Goal: Check status: Check status

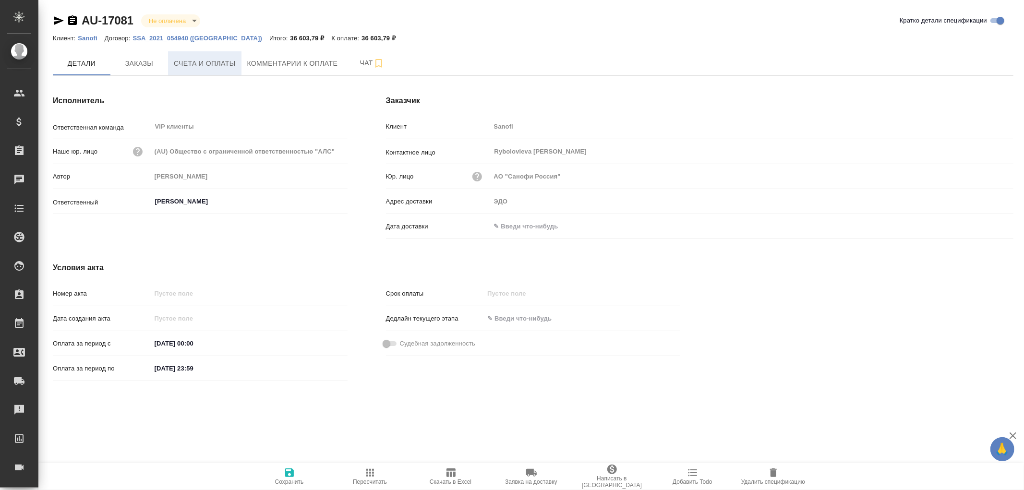
click at [229, 63] on span "Счета и оплаты" at bounding box center [205, 64] width 62 height 12
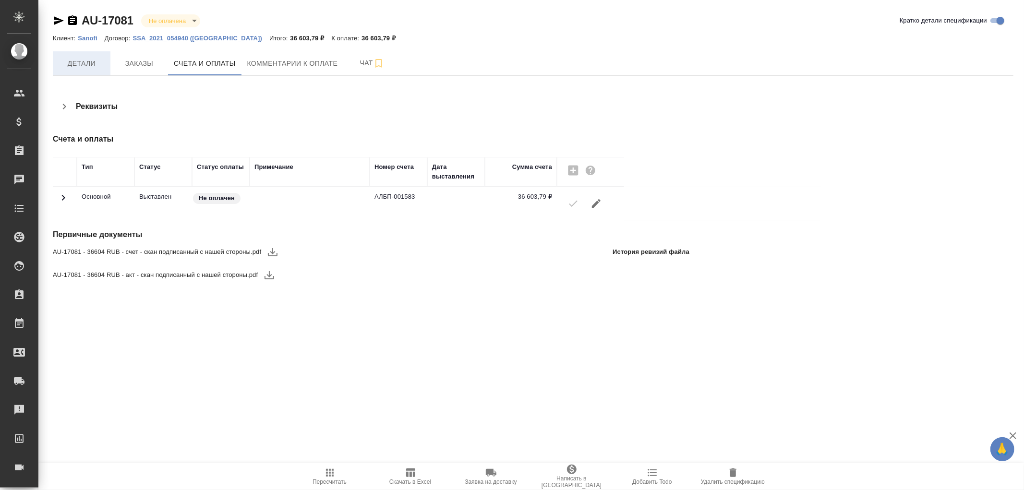
click at [69, 58] on span "Детали" at bounding box center [82, 64] width 46 height 12
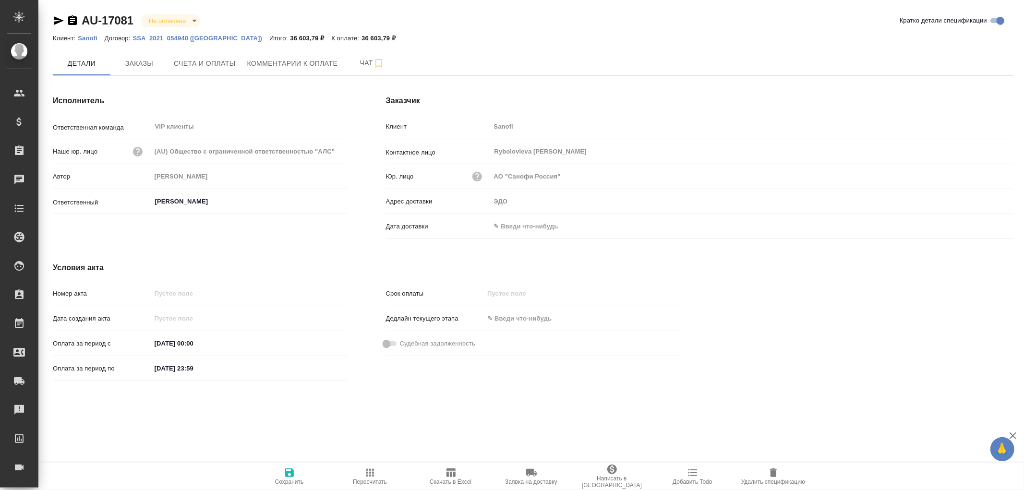
click at [516, 223] on input "text" at bounding box center [533, 226] width 84 height 14
click at [984, 227] on icon "button" at bounding box center [986, 226] width 12 height 12
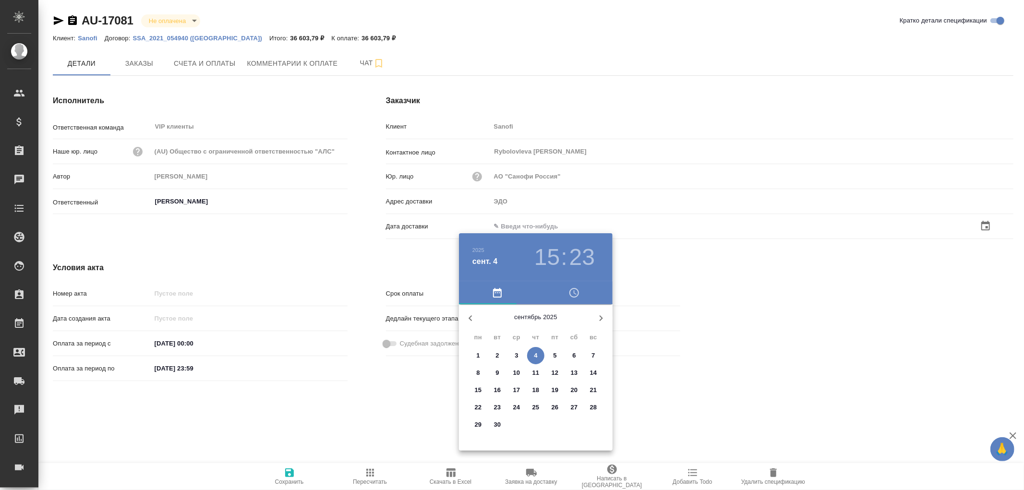
click at [533, 356] on span "4" at bounding box center [535, 356] width 17 height 10
type input "04.09.2025 15:23"
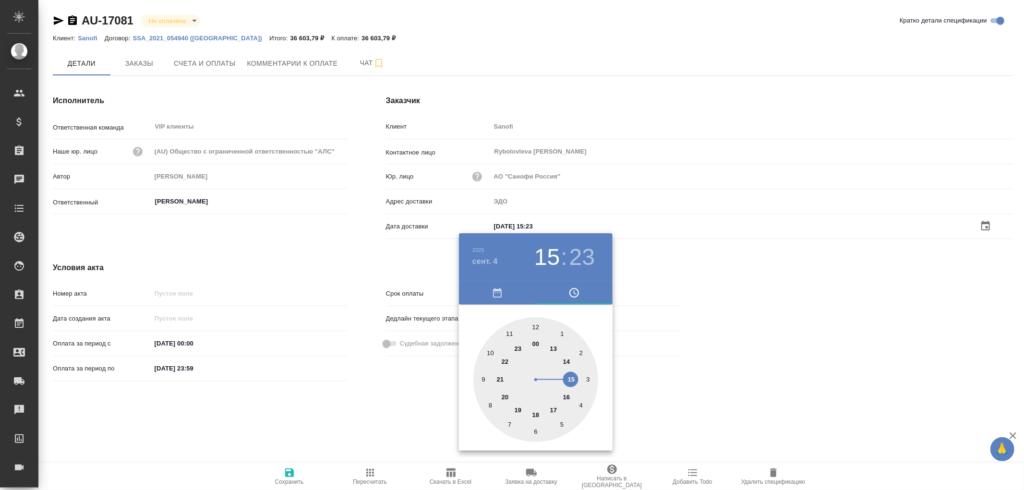
click at [285, 474] on div at bounding box center [512, 245] width 1024 height 490
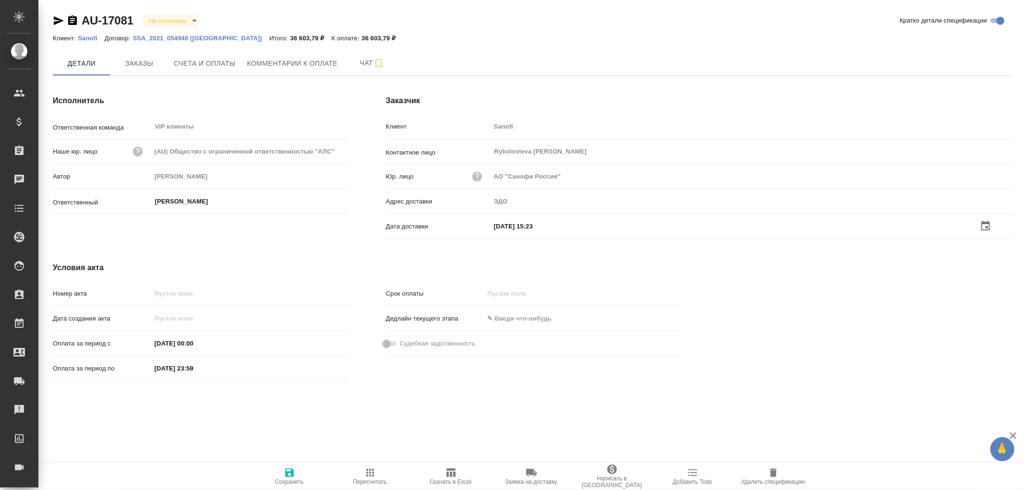
click at [290, 472] on icon "button" at bounding box center [289, 472] width 9 height 9
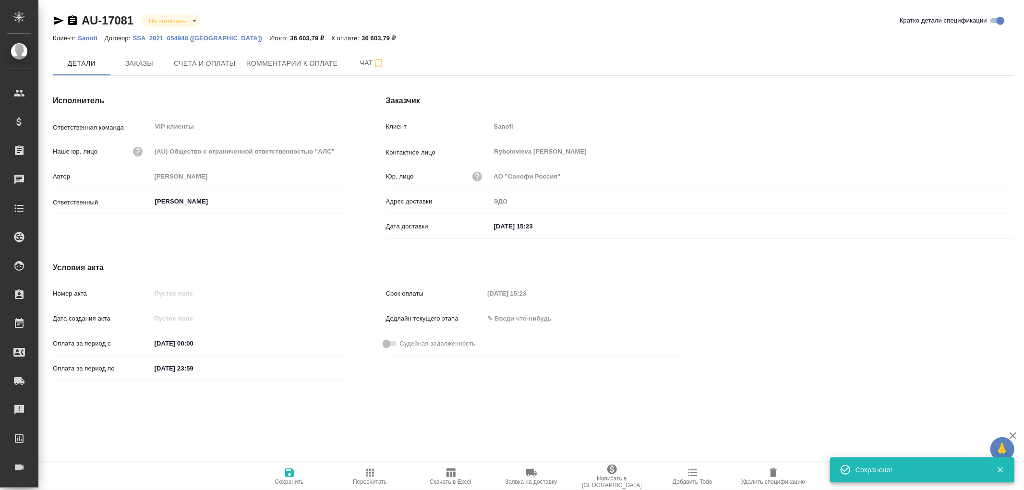
drag, startPoint x: 290, startPoint y: 472, endPoint x: 305, endPoint y: 325, distance: 147.6
click at [290, 470] on icon "button" at bounding box center [290, 473] width 12 height 12
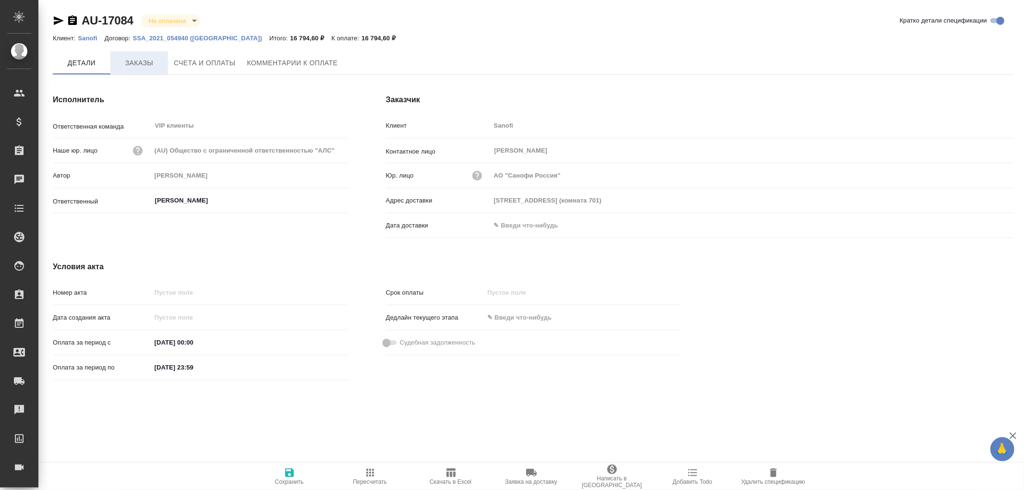
click at [139, 66] on span "Заказы" at bounding box center [139, 63] width 46 height 12
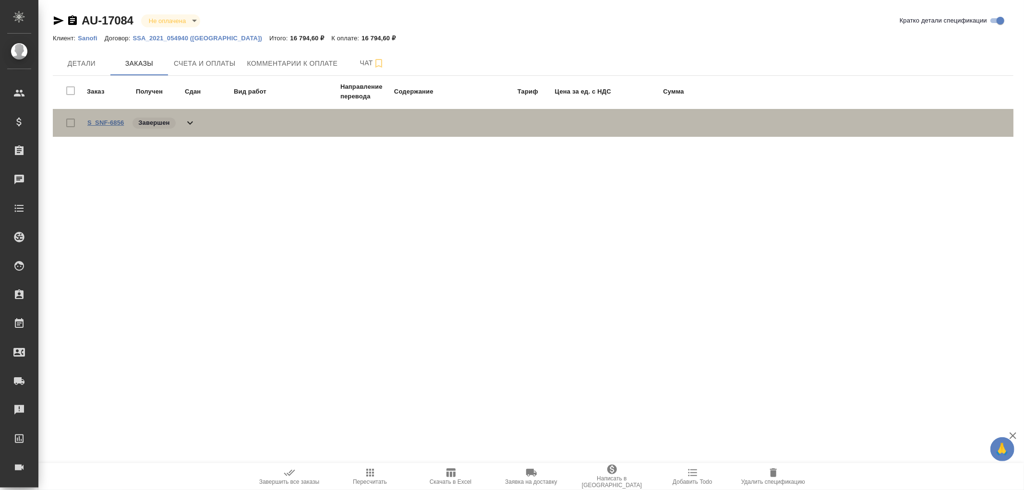
click at [113, 121] on link "S_SNF-6856" at bounding box center [105, 122] width 36 height 7
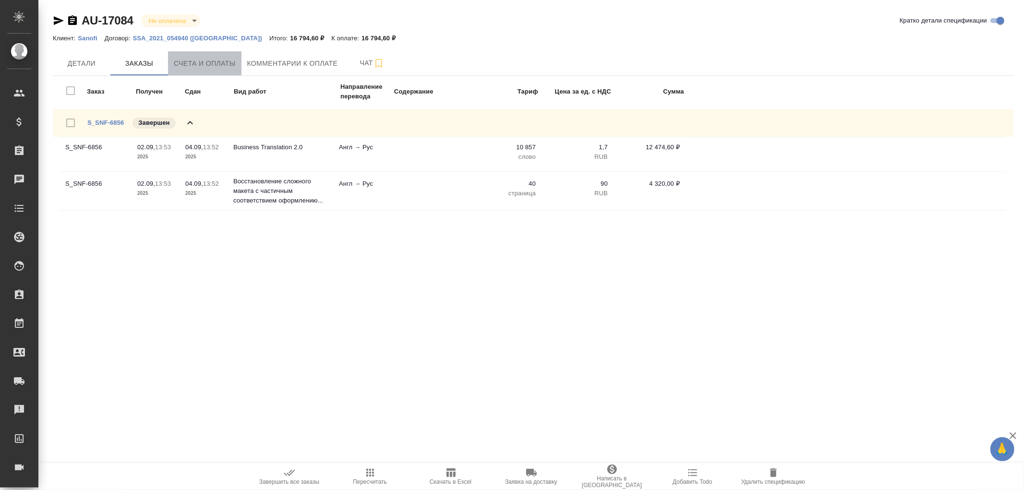
click at [215, 63] on span "Счета и оплаты" at bounding box center [205, 64] width 62 height 12
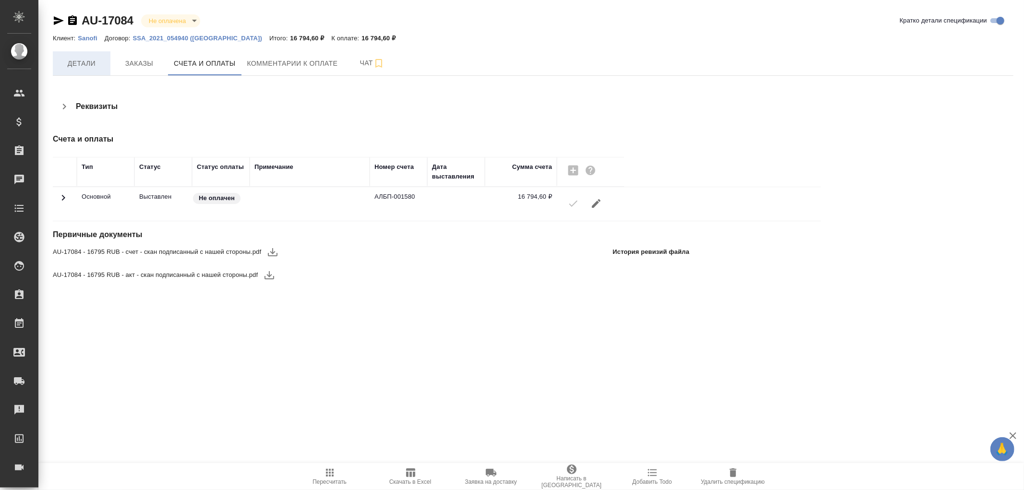
click at [81, 65] on span "Детали" at bounding box center [82, 64] width 46 height 12
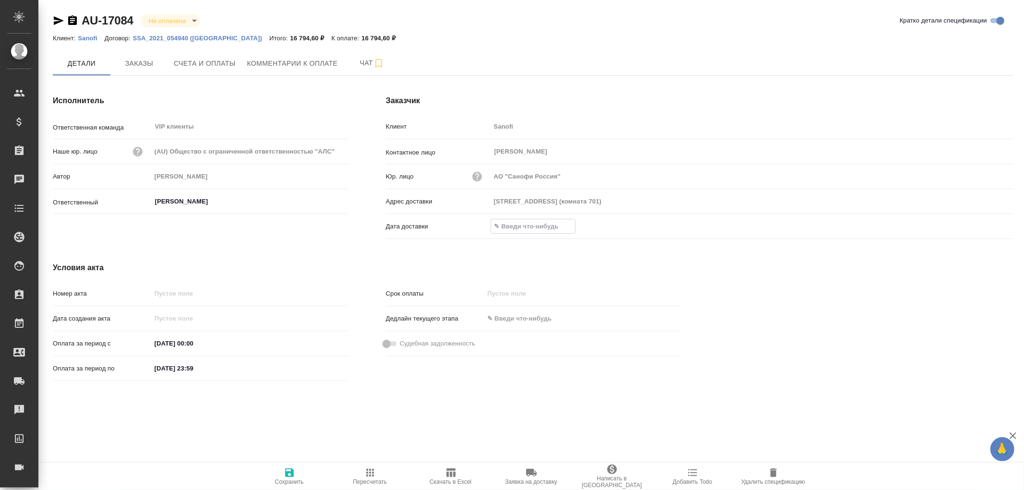
click at [516, 221] on input "text" at bounding box center [533, 226] width 84 height 14
click at [984, 227] on icon "button" at bounding box center [986, 226] width 12 height 12
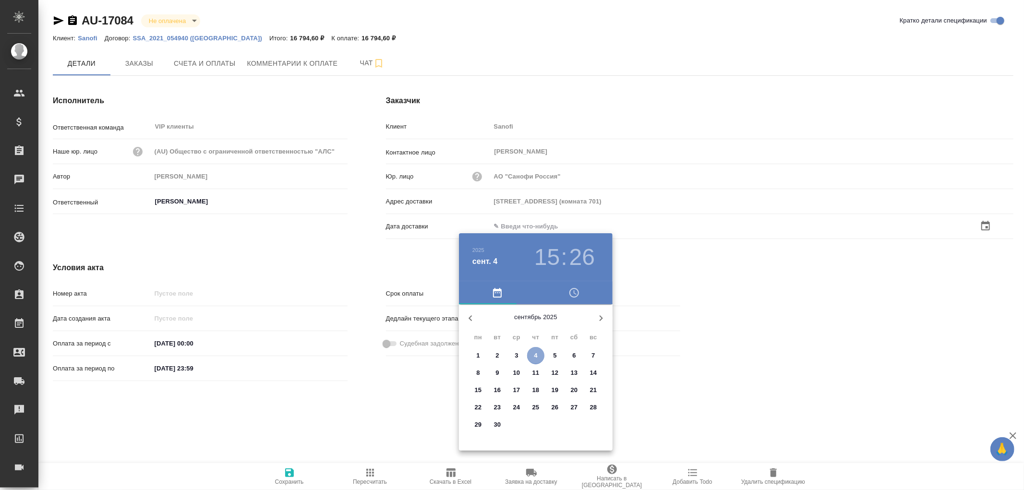
click at [540, 353] on span "4" at bounding box center [535, 356] width 17 height 10
type input "04.09.2025 15:26"
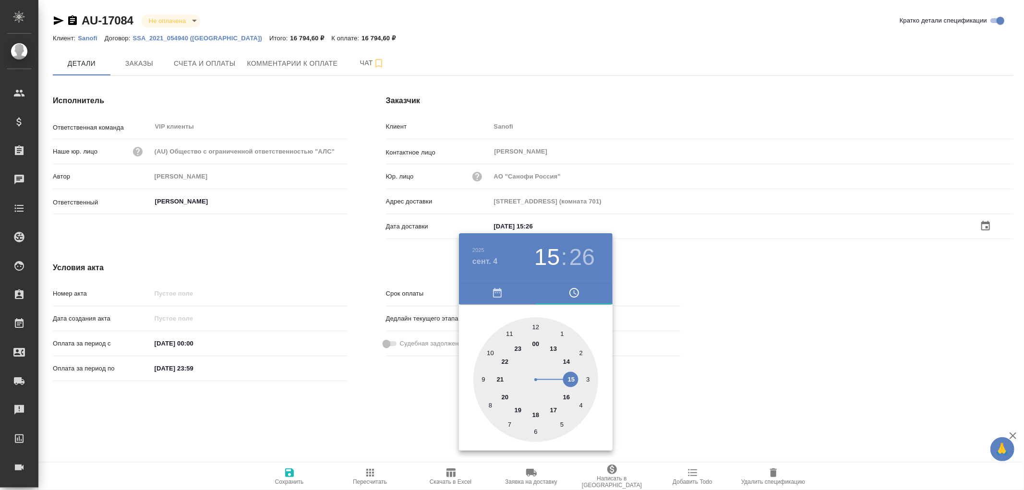
click at [293, 473] on div at bounding box center [512, 245] width 1024 height 490
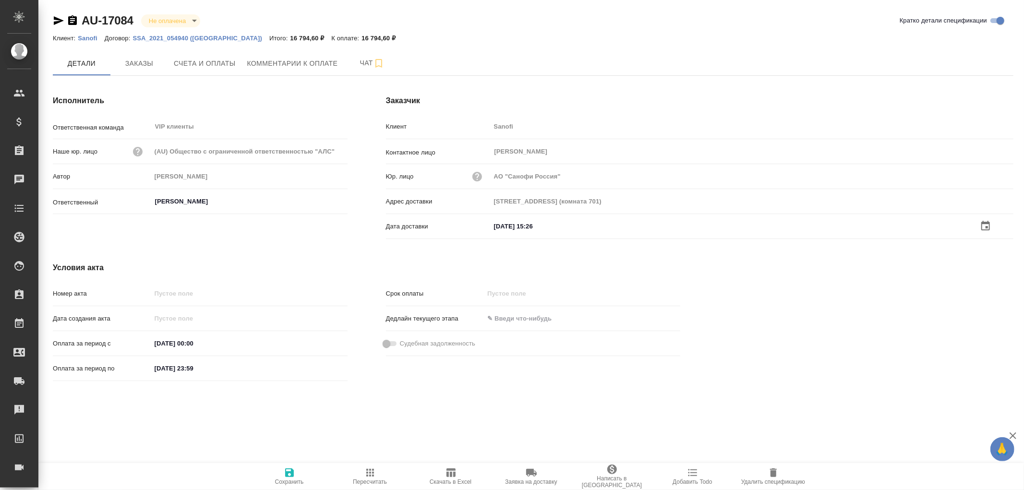
click at [291, 473] on icon "button" at bounding box center [289, 472] width 9 height 9
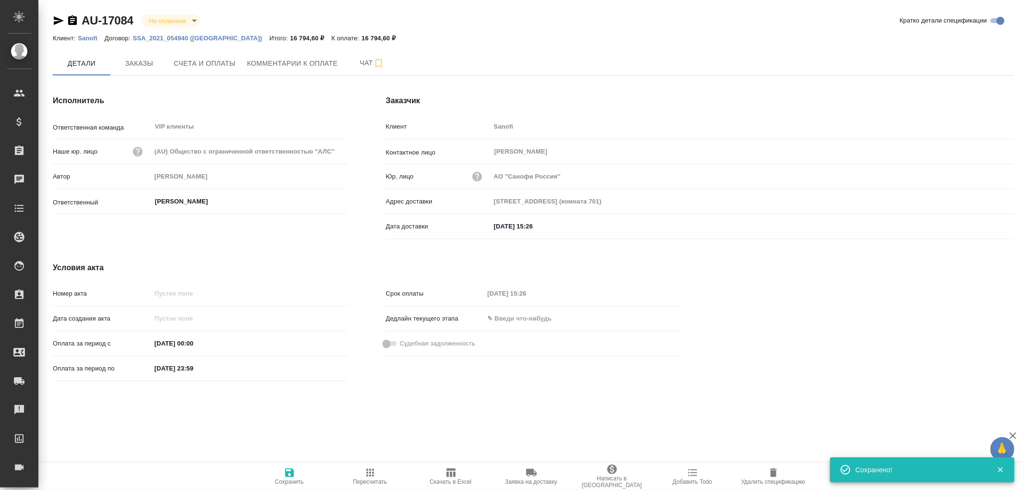
click at [291, 473] on icon "button" at bounding box center [289, 472] width 9 height 9
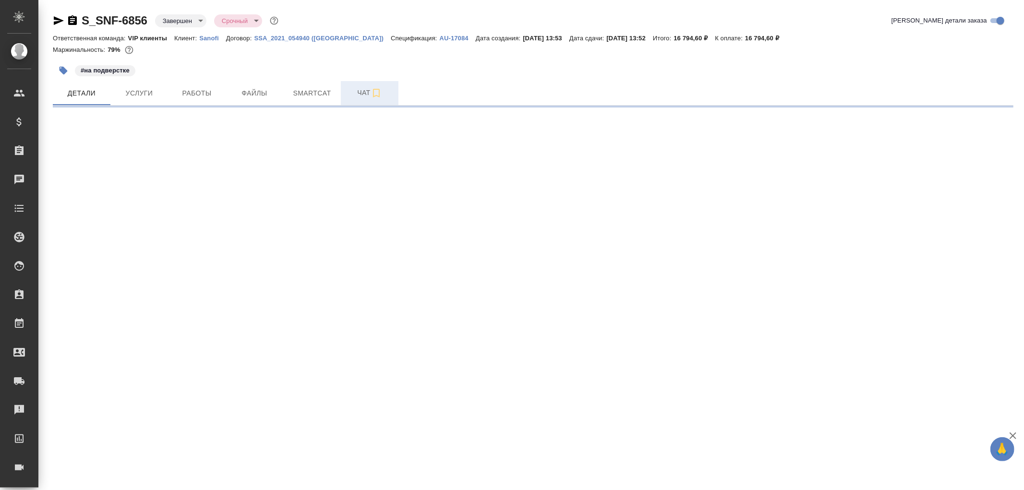
select select "RU"
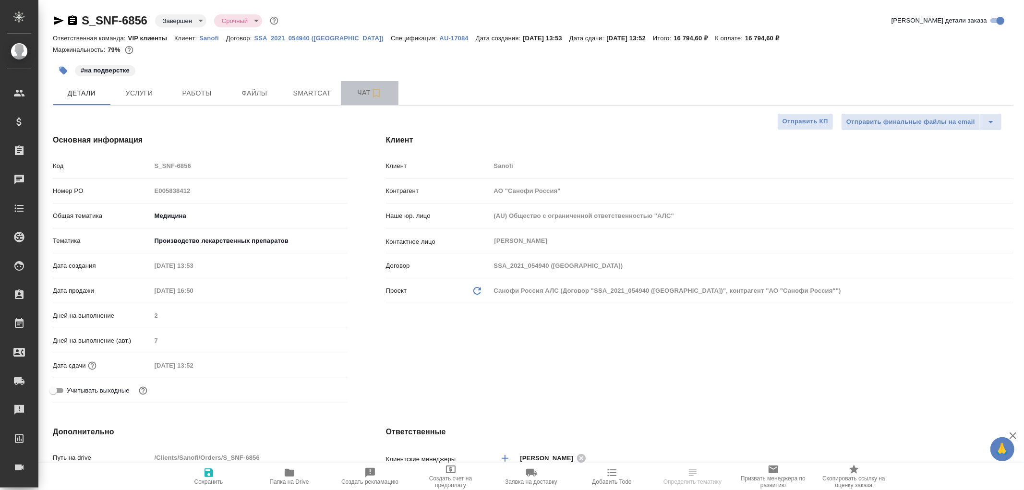
click at [362, 93] on span "Чат" at bounding box center [370, 93] width 46 height 12
type textarea "x"
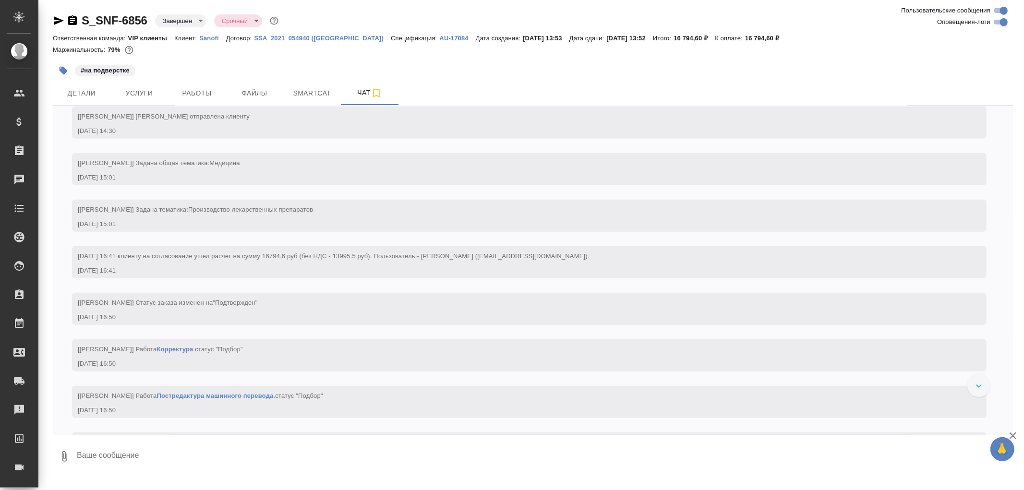
scroll to position [853, 0]
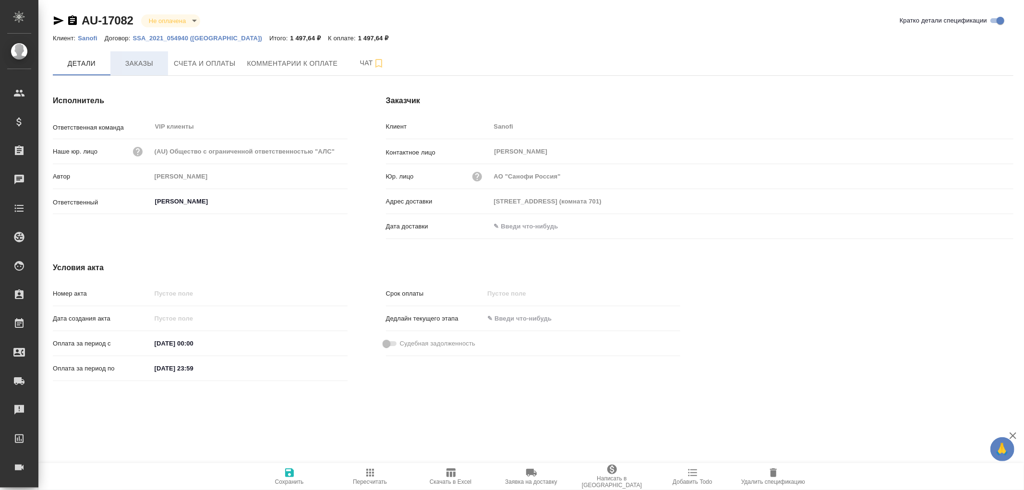
click at [139, 61] on span "Заказы" at bounding box center [139, 64] width 46 height 12
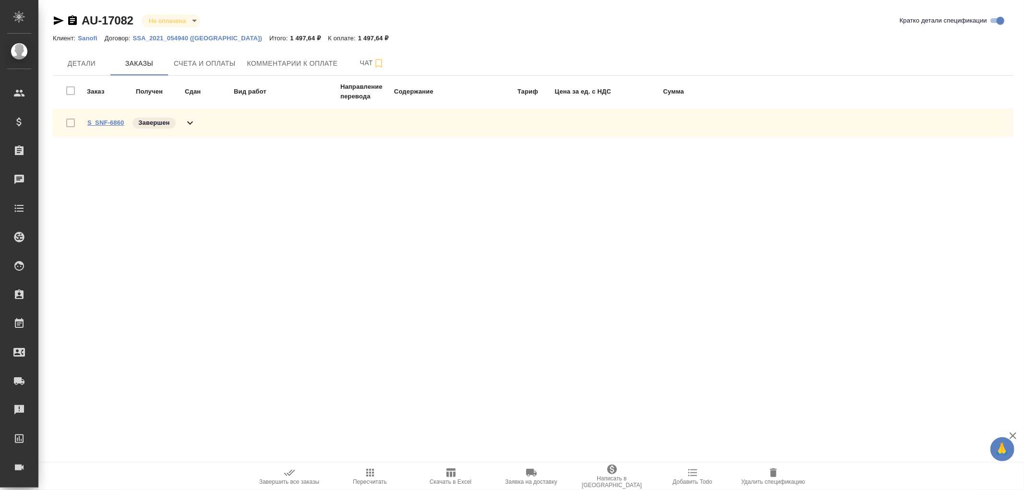
click at [103, 122] on link "S_SNF-6860" at bounding box center [105, 122] width 36 height 7
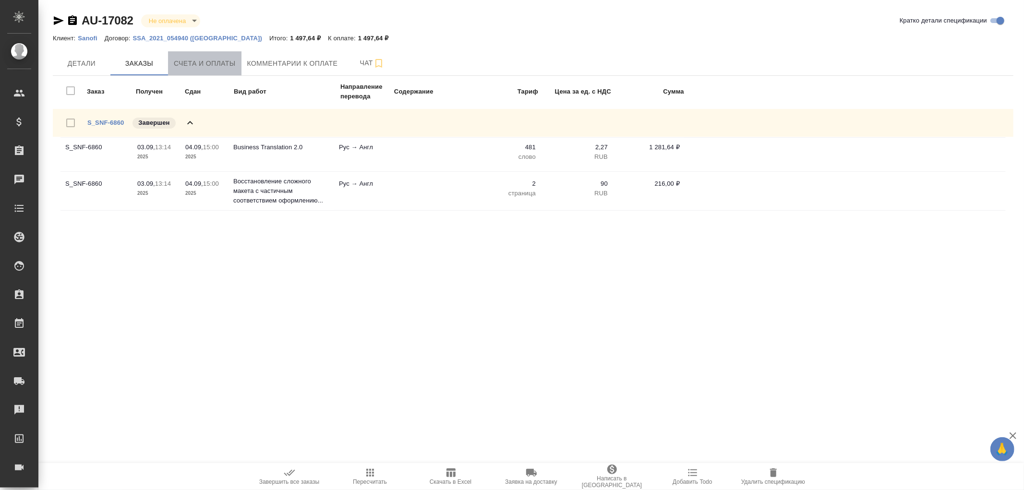
click at [210, 62] on span "Счета и оплаты" at bounding box center [205, 64] width 62 height 12
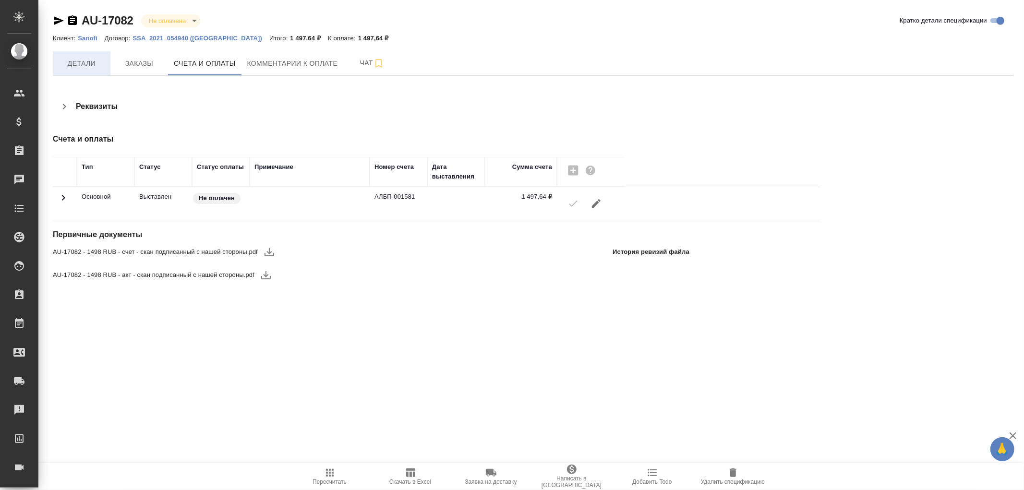
click at [85, 67] on span "Детали" at bounding box center [82, 64] width 46 height 12
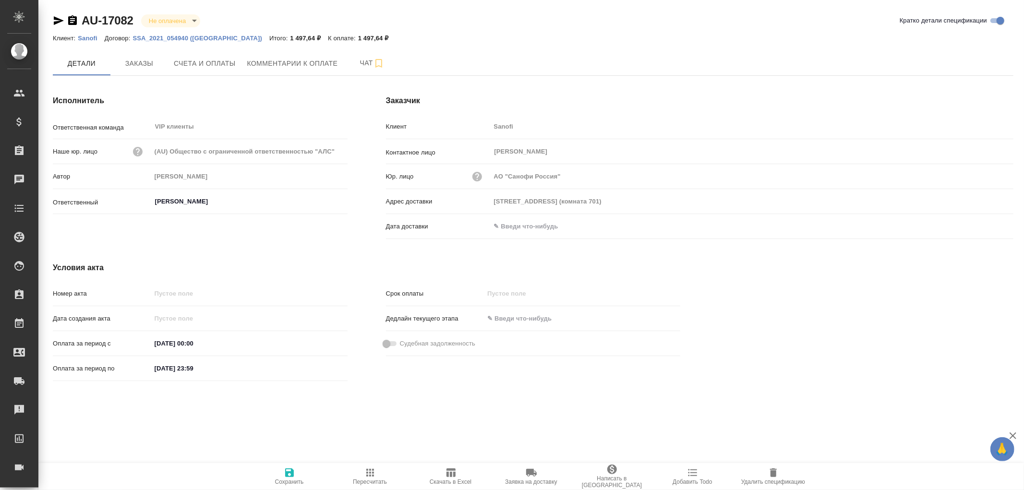
click at [534, 230] on input "text" at bounding box center [533, 226] width 84 height 14
click at [981, 224] on icon "button" at bounding box center [986, 226] width 12 height 12
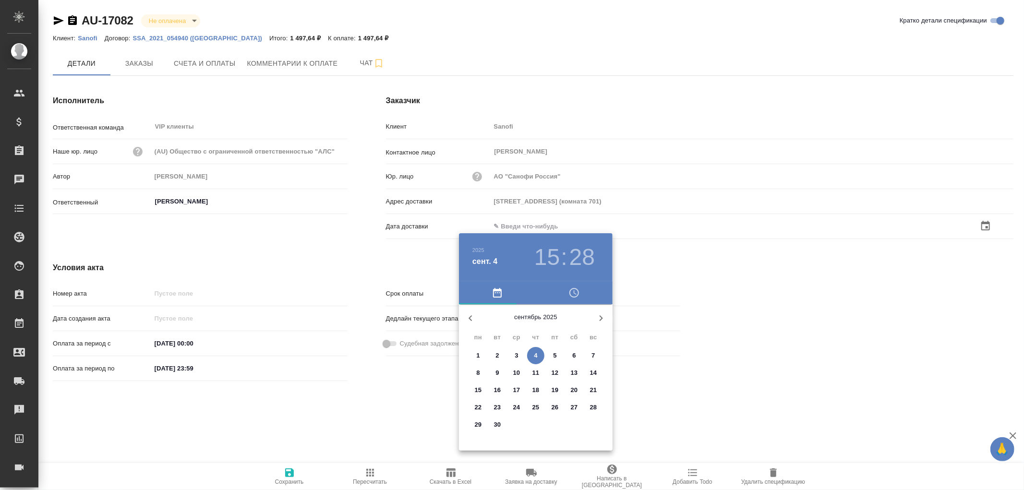
click at [536, 353] on p "4" at bounding box center [535, 356] width 3 height 10
type input "04.09.2025 15:28"
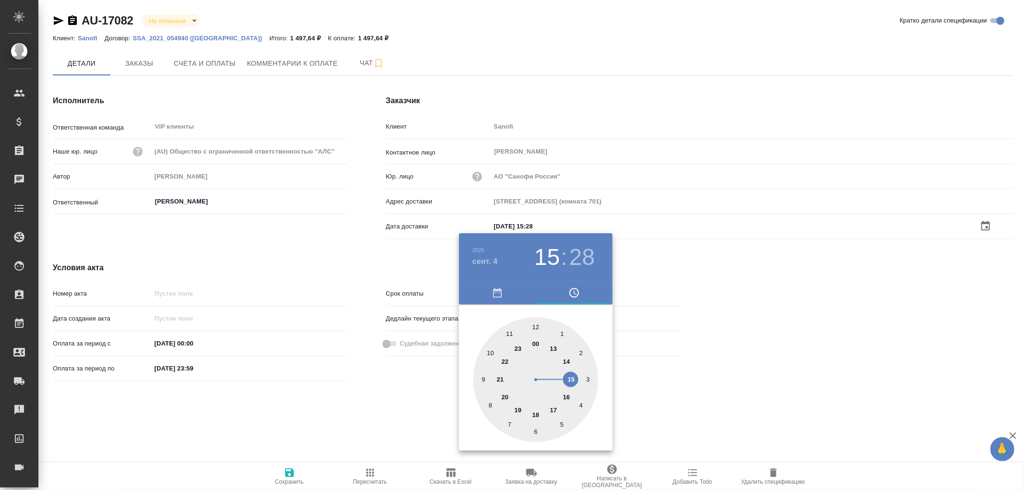
click at [291, 470] on div at bounding box center [512, 245] width 1024 height 490
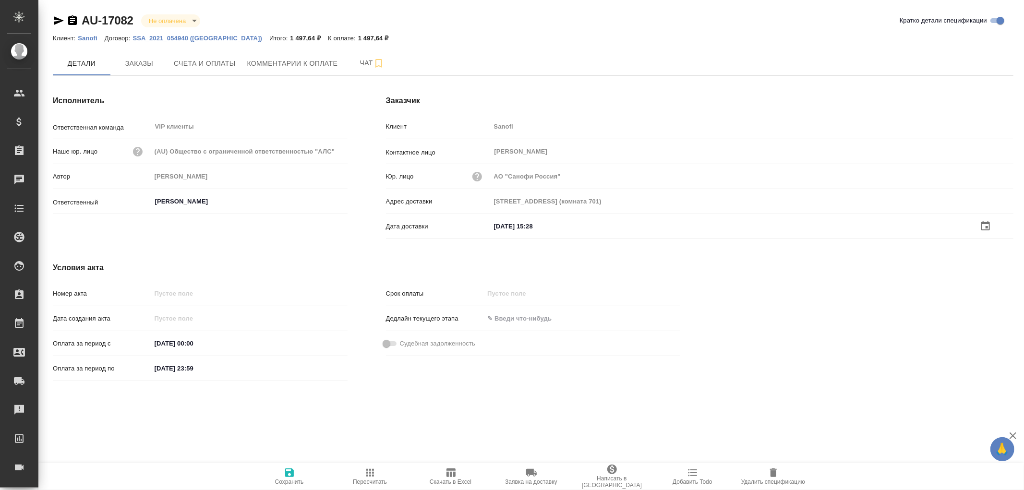
click at [290, 472] on icon "button" at bounding box center [289, 472] width 9 height 9
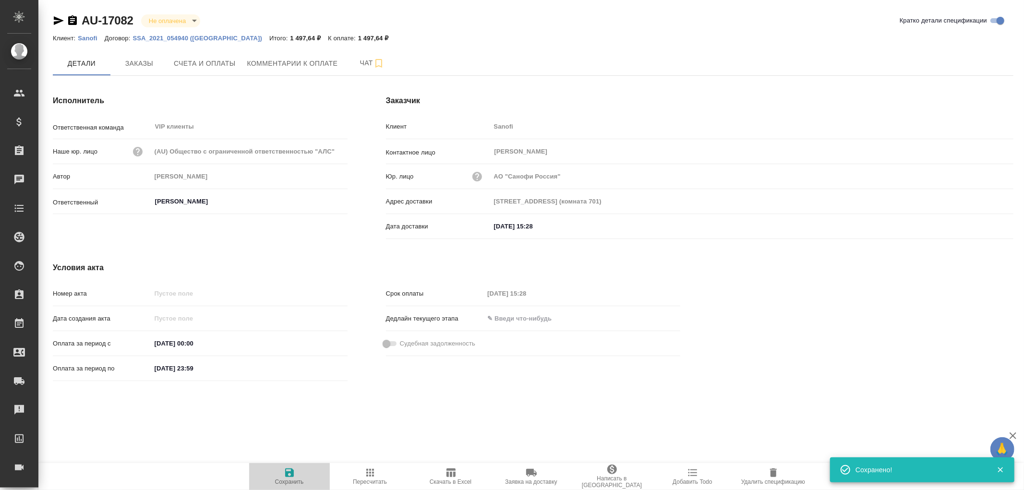
drag, startPoint x: 290, startPoint y: 472, endPoint x: 295, endPoint y: 359, distance: 113.4
click at [290, 470] on icon "button" at bounding box center [290, 473] width 12 height 12
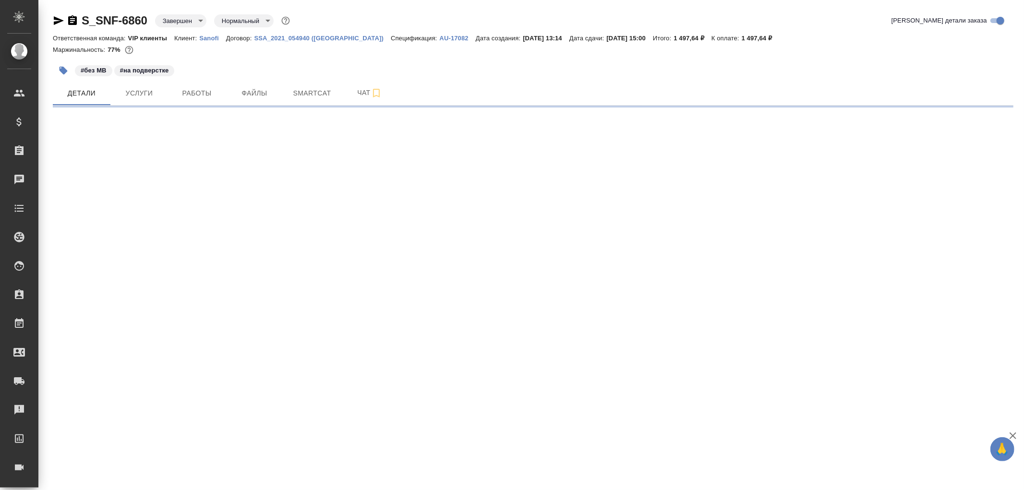
select select "RU"
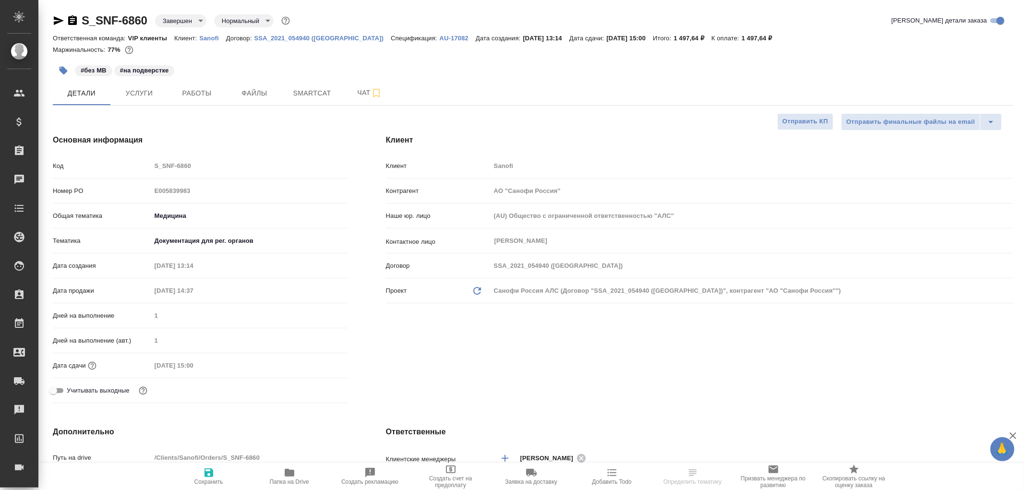
type textarea "x"
click at [360, 92] on span "Чат" at bounding box center [370, 93] width 46 height 12
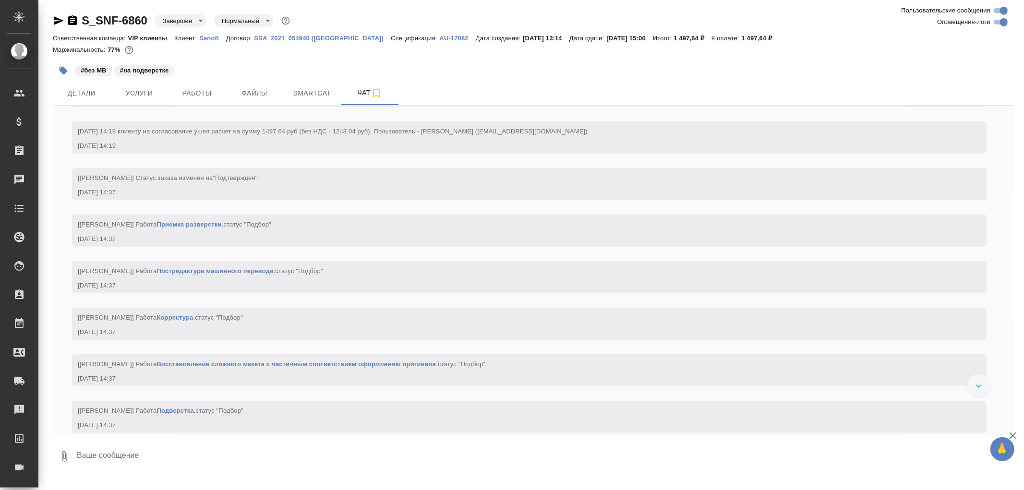
scroll to position [693, 0]
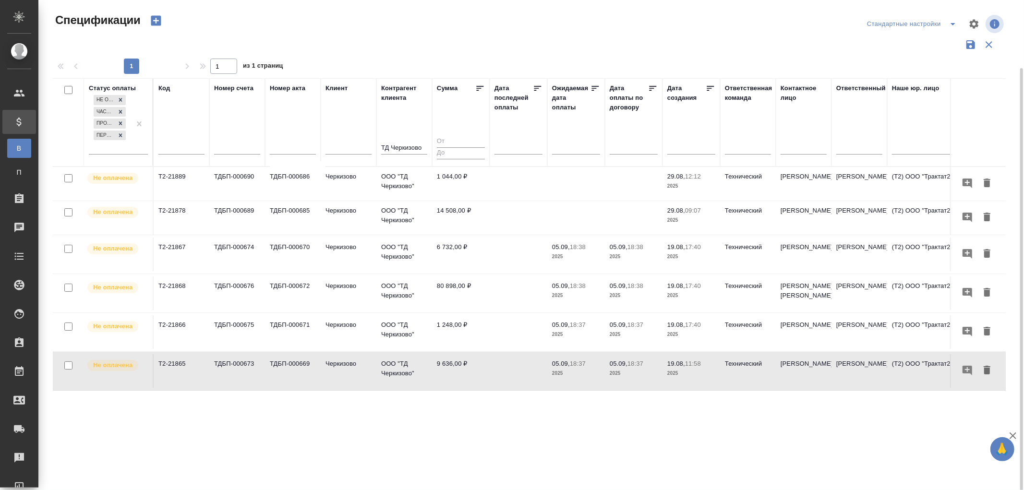
scroll to position [35, 0]
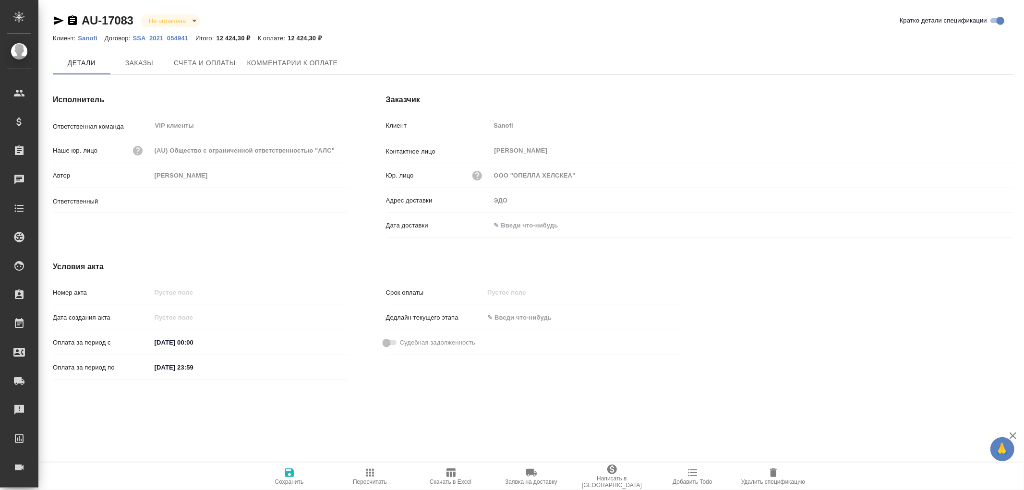
click at [137, 65] on span "Заказы" at bounding box center [139, 63] width 46 height 12
type input "[PERSON_NAME]"
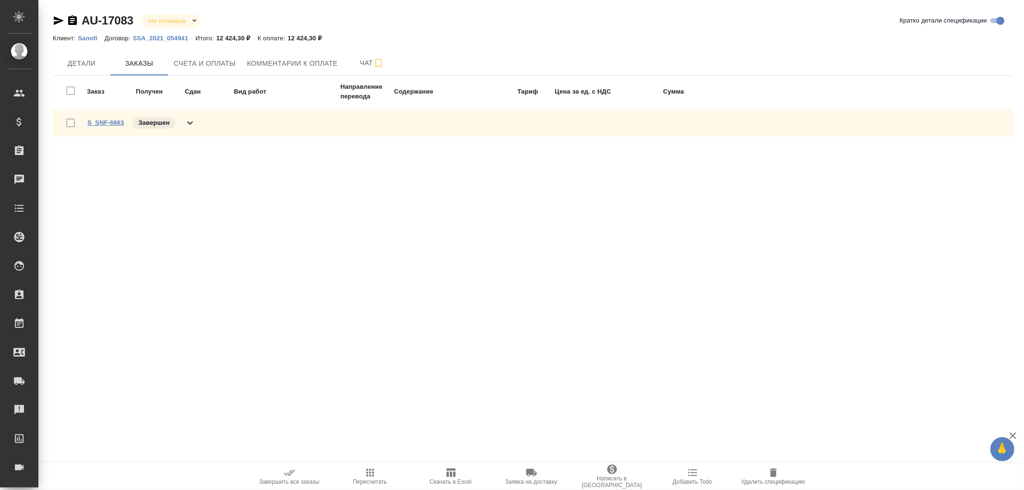
click at [110, 121] on link "S_SNF-6863" at bounding box center [105, 122] width 36 height 7
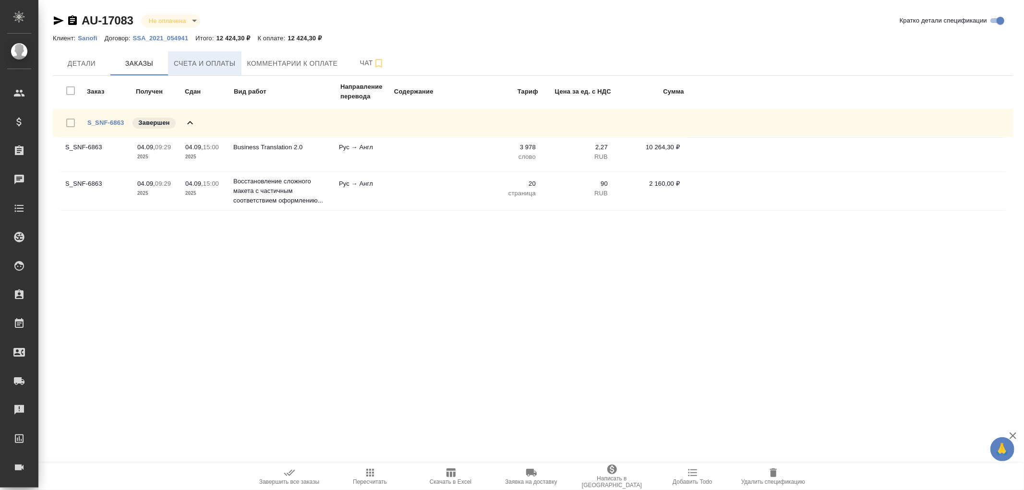
click at [204, 61] on span "Счета и оплаты" at bounding box center [205, 64] width 62 height 12
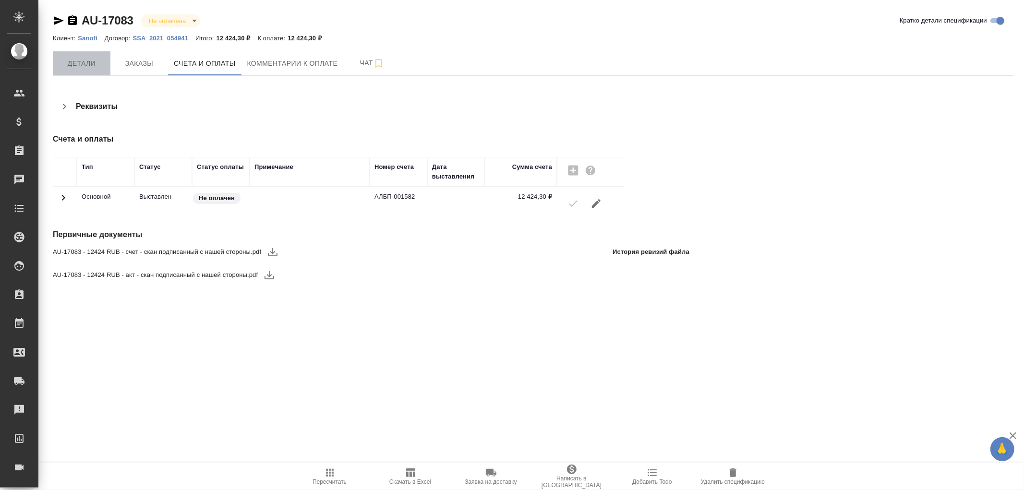
click at [83, 68] on span "Детали" at bounding box center [82, 64] width 46 height 12
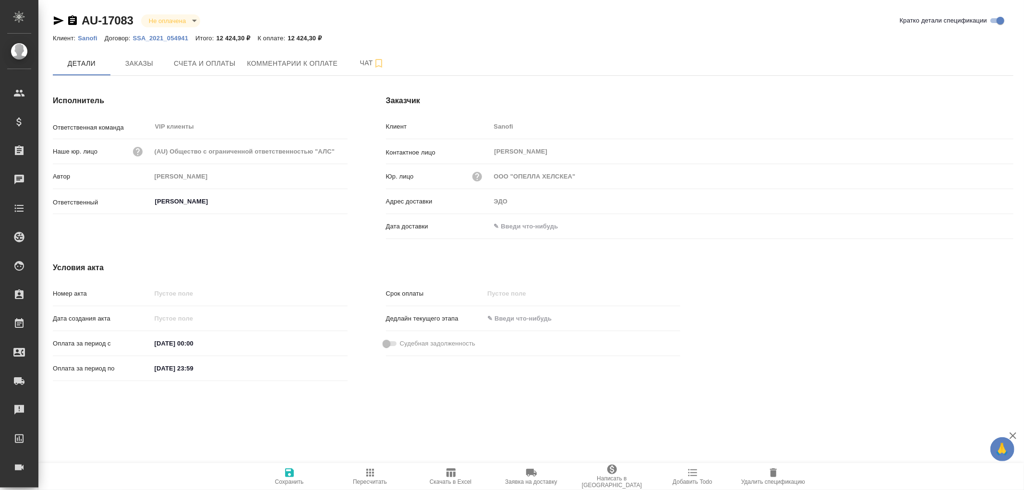
click at [527, 228] on input "text" at bounding box center [533, 226] width 84 height 14
click at [989, 224] on icon "button" at bounding box center [986, 226] width 12 height 12
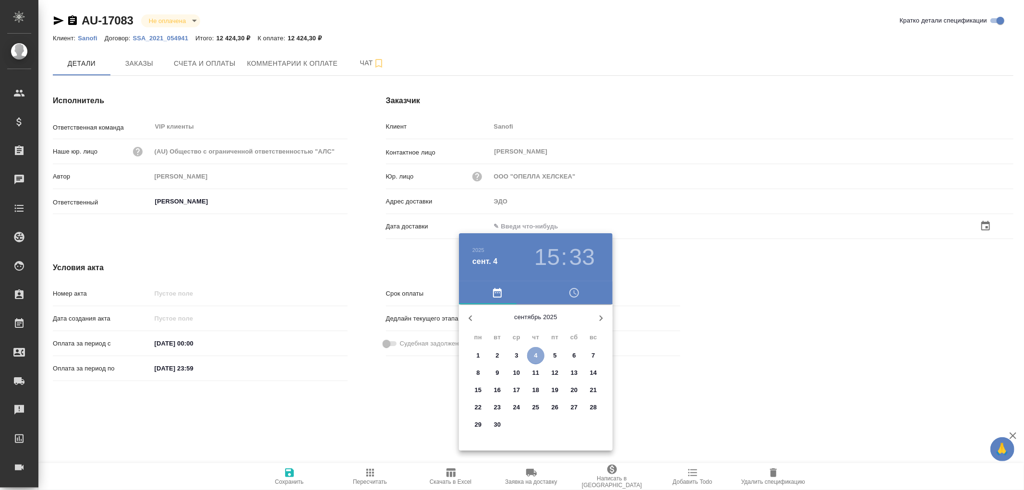
click at [536, 351] on p "4" at bounding box center [535, 356] width 3 height 10
type input "04.09.2025 15:33"
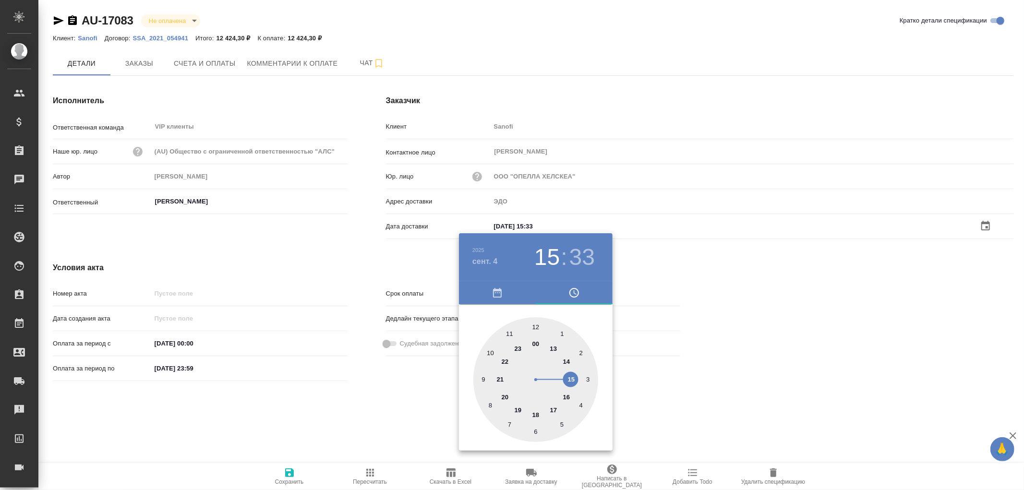
click at [291, 475] on div at bounding box center [512, 245] width 1024 height 490
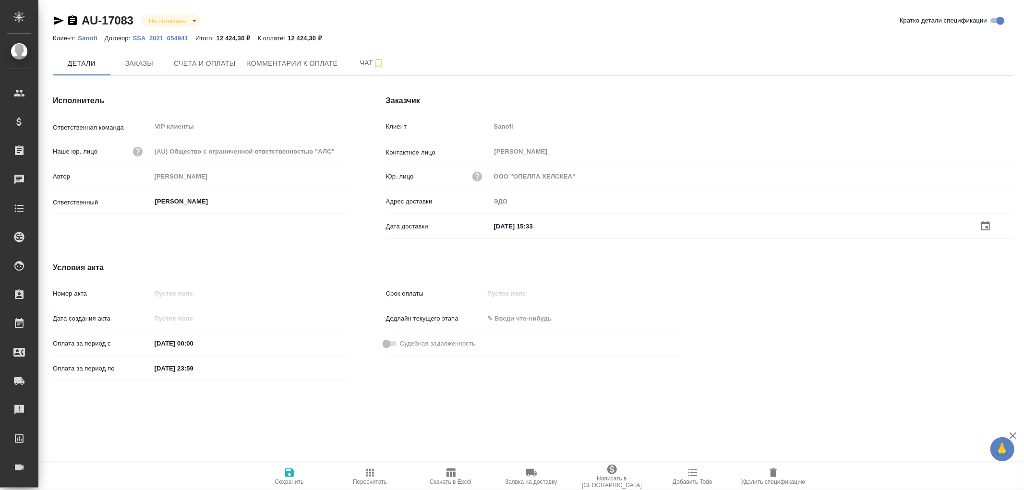
click at [288, 472] on icon "button" at bounding box center [289, 472] width 9 height 9
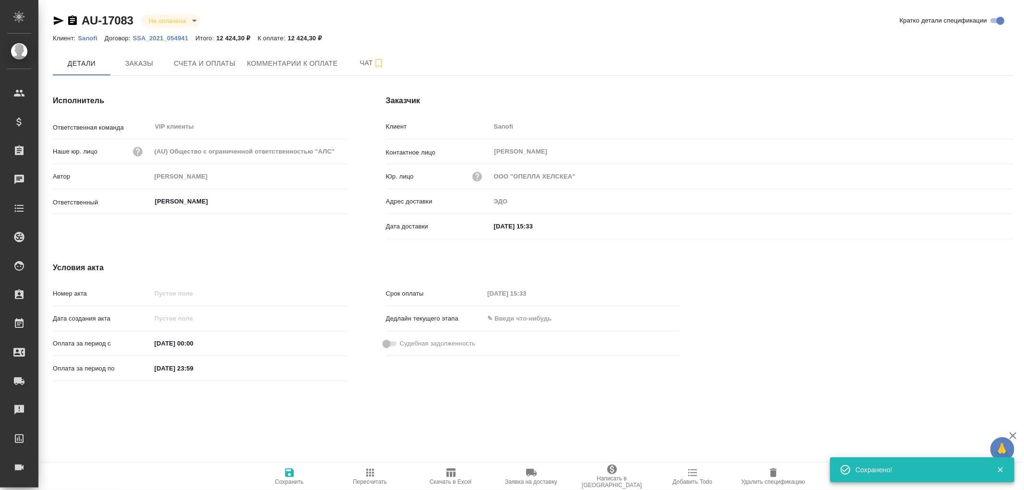
click at [288, 472] on icon "button" at bounding box center [289, 472] width 9 height 9
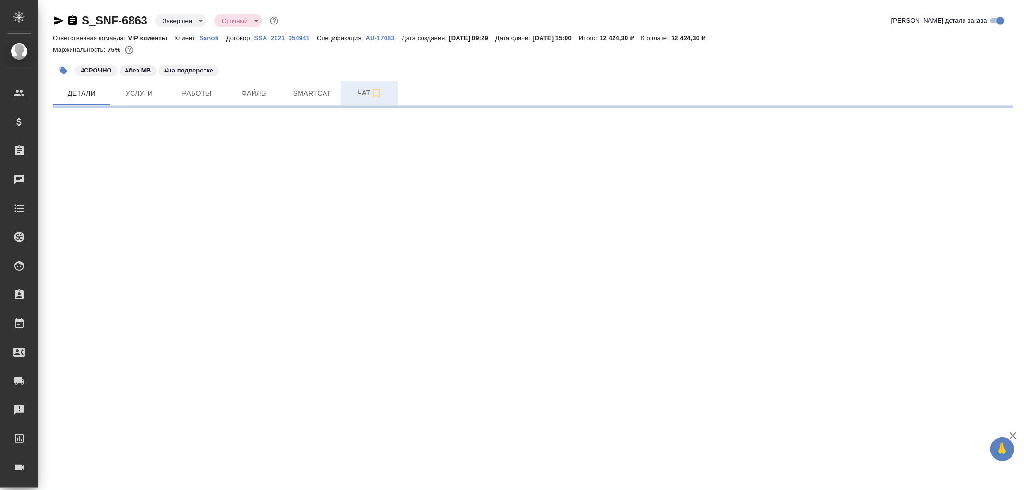
select select "RU"
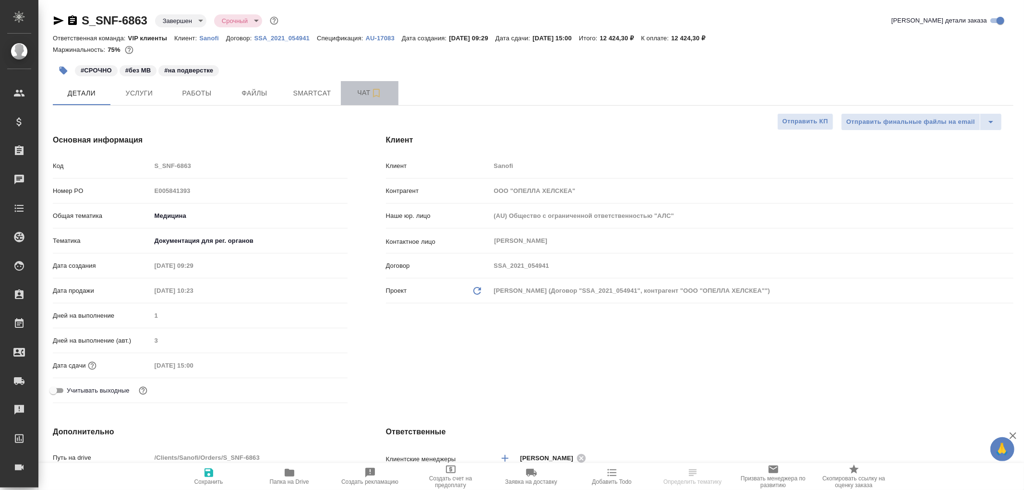
click at [366, 93] on span "Чат" at bounding box center [370, 93] width 46 height 12
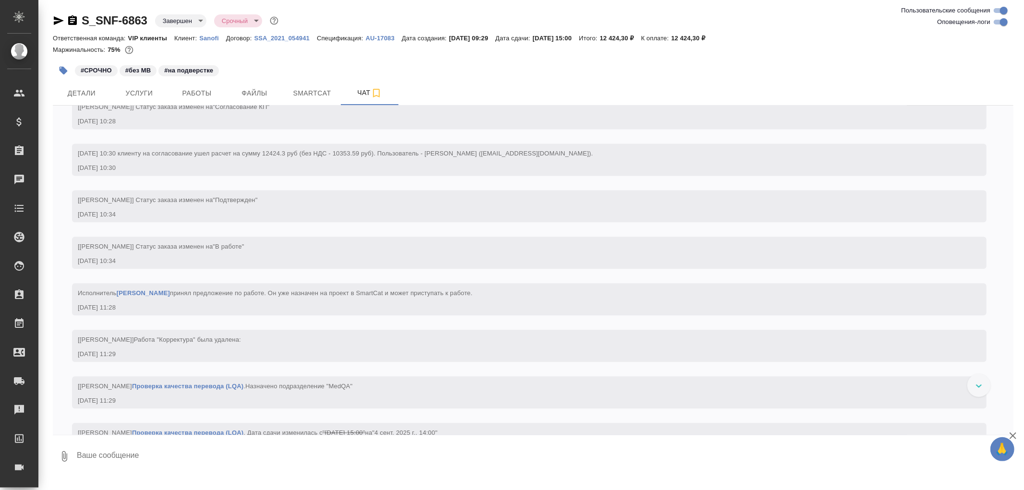
scroll to position [1866, 0]
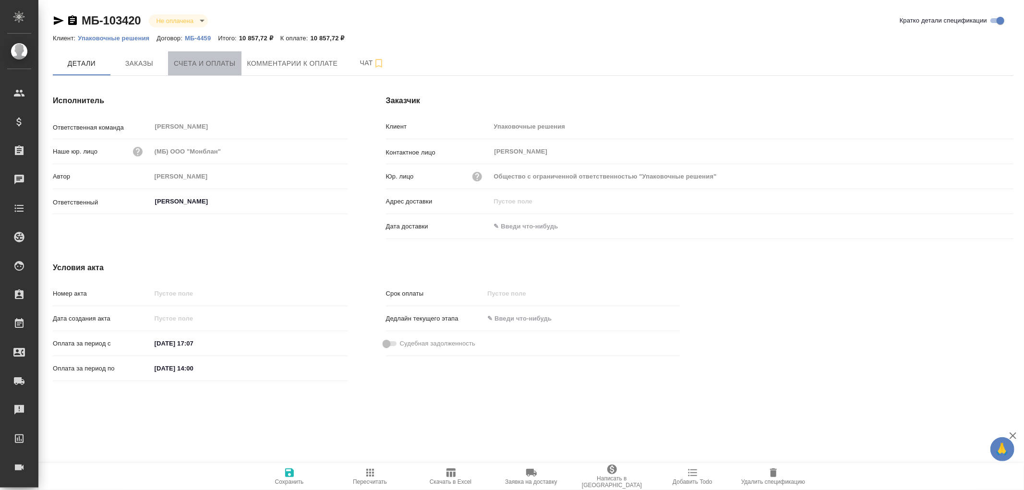
click at [210, 61] on span "Счета и оплаты" at bounding box center [205, 64] width 62 height 12
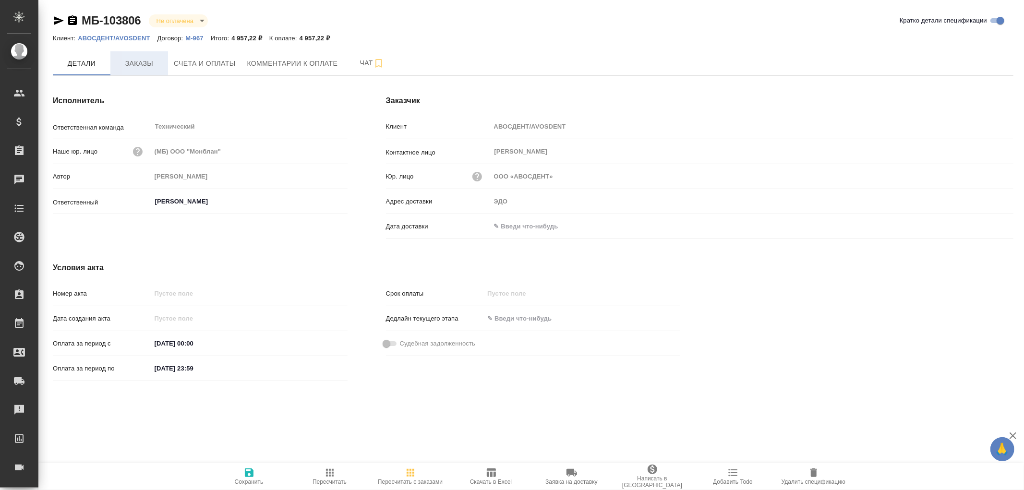
click at [142, 66] on span "Заказы" at bounding box center [139, 64] width 46 height 12
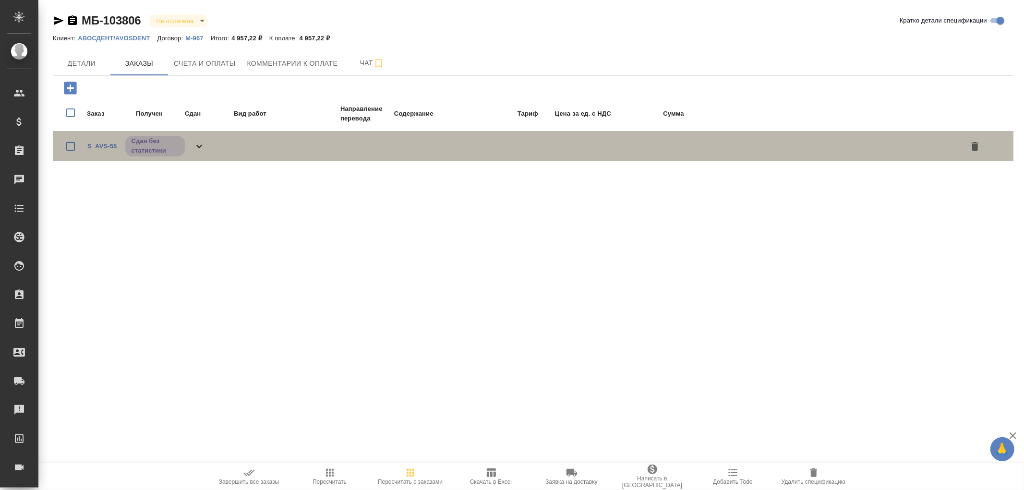
click at [203, 148] on icon at bounding box center [199, 147] width 12 height 12
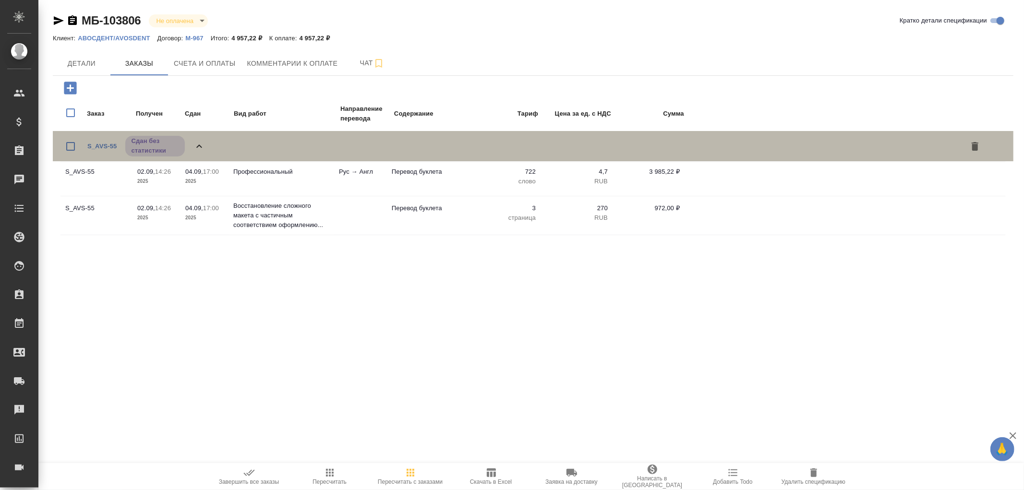
click at [201, 147] on icon at bounding box center [199, 147] width 12 height 12
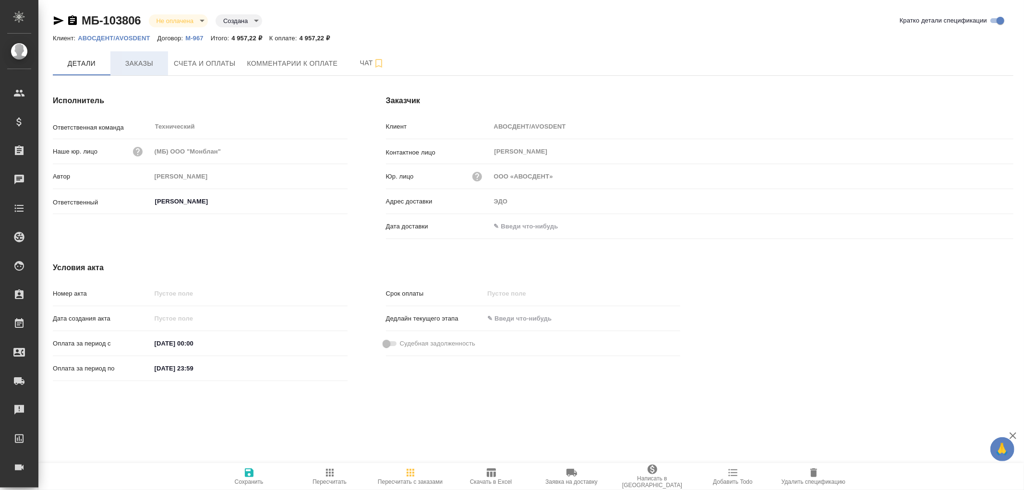
click at [145, 64] on span "Заказы" at bounding box center [139, 64] width 46 height 12
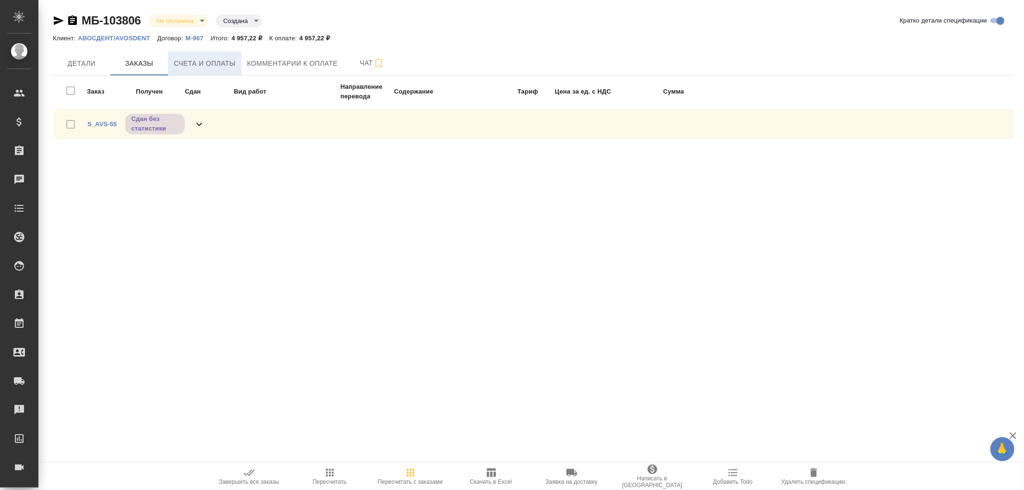
click at [203, 63] on span "Счета и оплаты" at bounding box center [205, 64] width 62 height 12
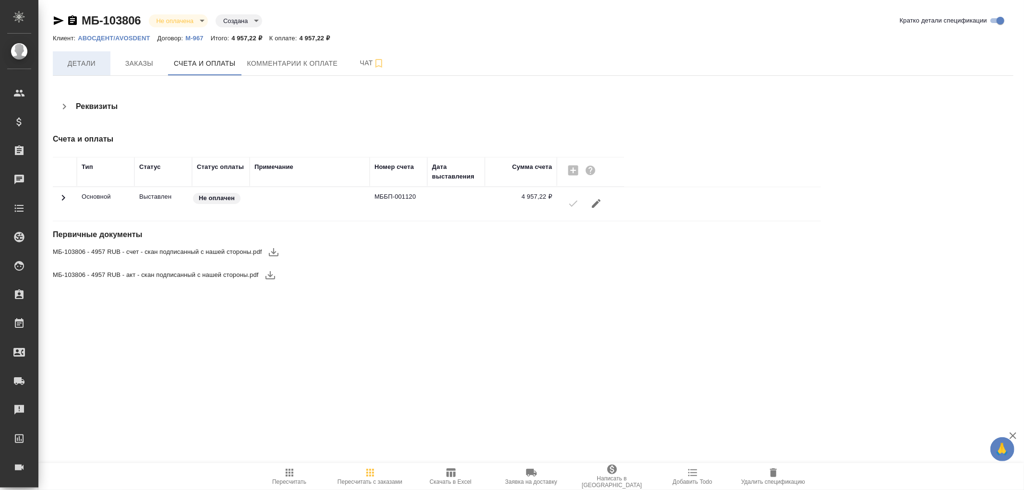
click at [87, 65] on span "Детали" at bounding box center [82, 64] width 46 height 12
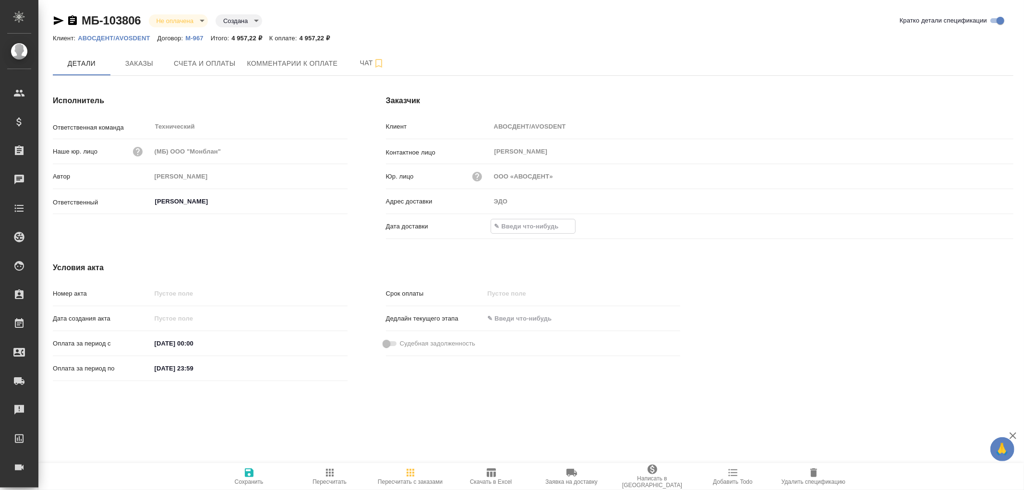
click at [497, 223] on input "text" at bounding box center [533, 226] width 84 height 14
click at [989, 224] on icon "button" at bounding box center [985, 226] width 9 height 10
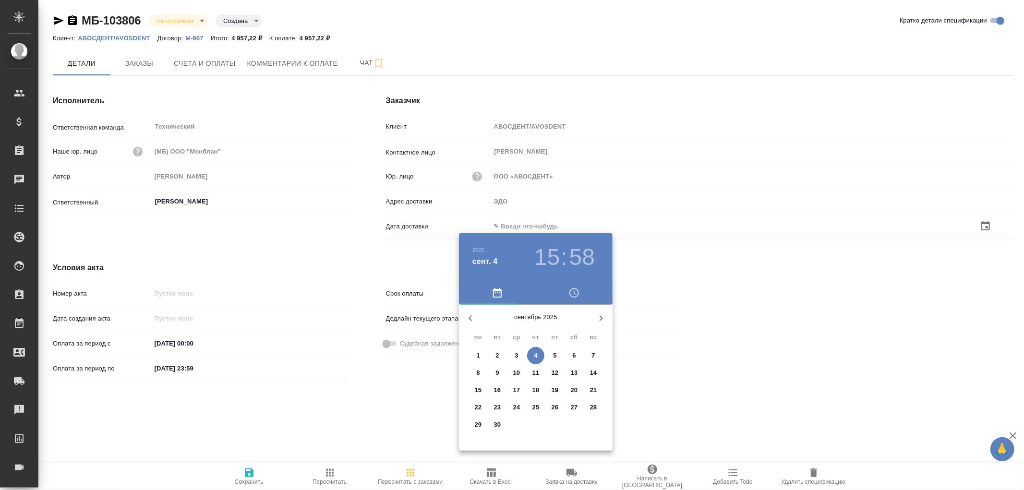
click at [535, 356] on p "4" at bounding box center [535, 356] width 3 height 10
type input "[DATE] 15:58"
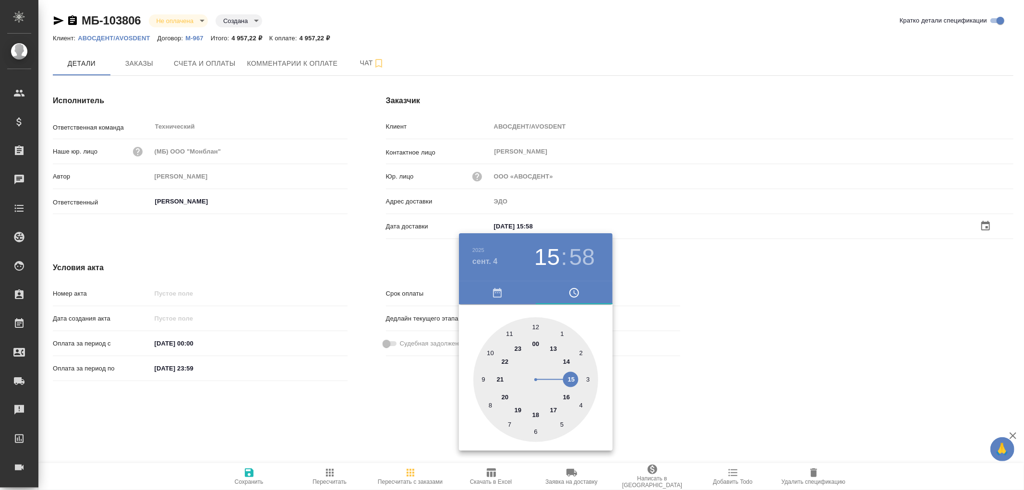
click at [250, 473] on div at bounding box center [512, 245] width 1024 height 490
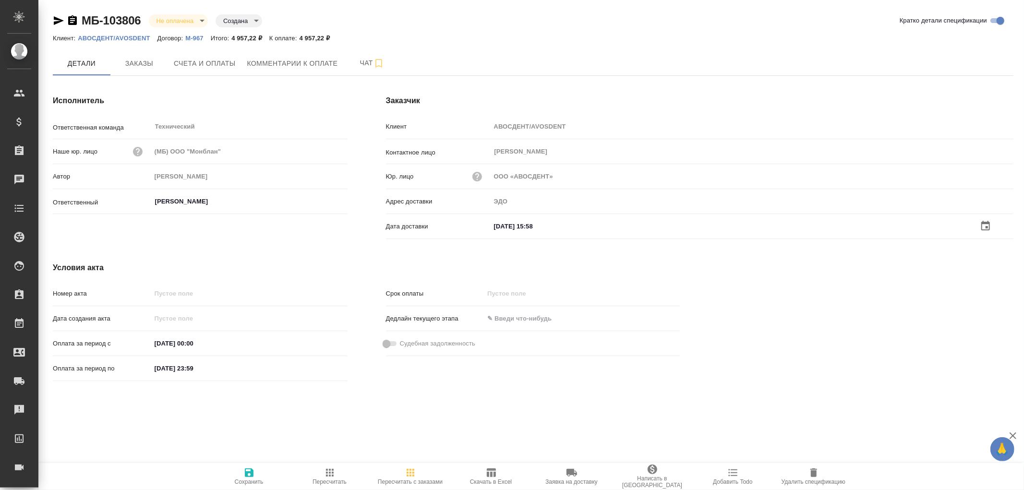
click at [250, 473] on icon "button" at bounding box center [249, 472] width 9 height 9
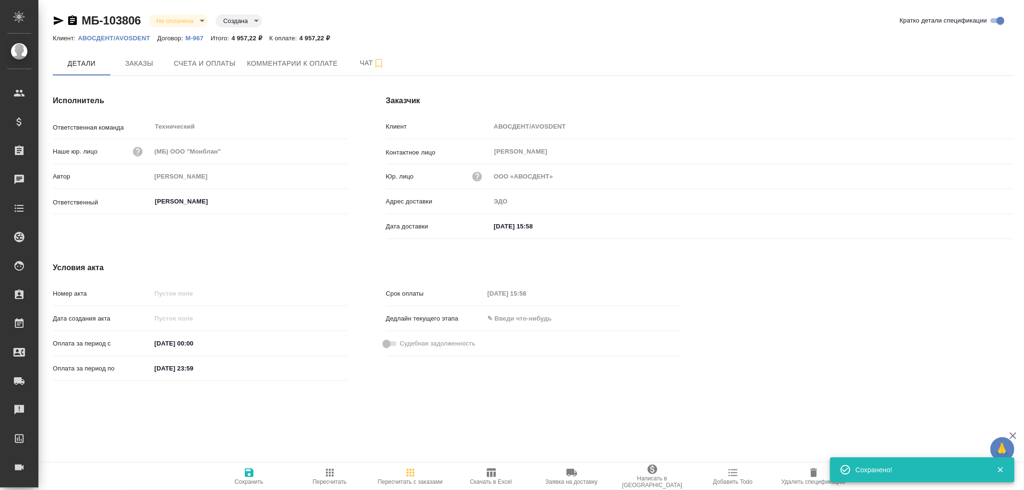
click at [250, 473] on icon "button" at bounding box center [249, 472] width 9 height 9
